Goal: Task Accomplishment & Management: Use online tool/utility

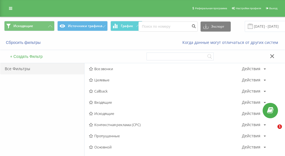
click at [103, 45] on div "Сбросить фильтры" at bounding box center [53, 43] width 106 height 6
click at [271, 55] on icon at bounding box center [272, 56] width 4 height 4
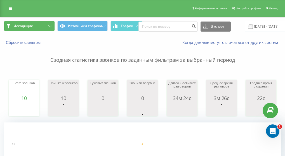
click at [32, 28] on span "Исходящие" at bounding box center [23, 26] width 20 height 4
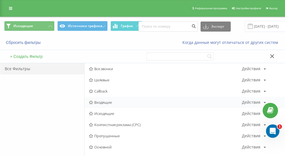
click at [110, 105] on div "Входящие Действия Редактировать Копировать Удалить По умолчанию Поделиться" at bounding box center [184, 102] width 200 height 11
click at [104, 104] on span "Входящие" at bounding box center [165, 102] width 153 height 4
